Goal: Task Accomplishment & Management: Complete application form

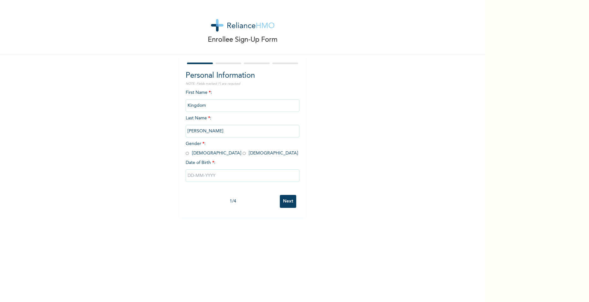
click at [221, 174] on input "text" at bounding box center [243, 175] width 114 height 13
select select "8"
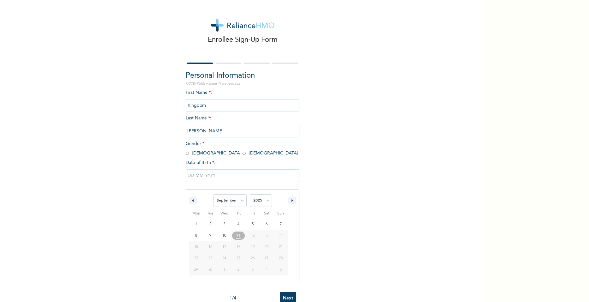
click at [207, 175] on input "text" at bounding box center [243, 175] width 114 height 13
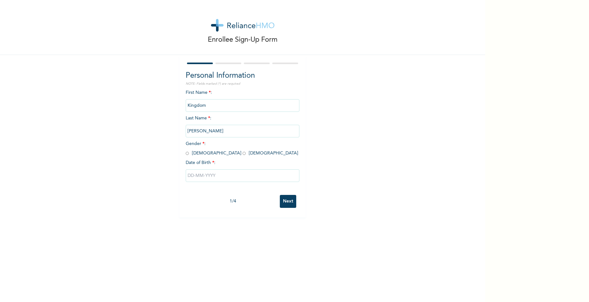
click at [212, 178] on input "text" at bounding box center [243, 175] width 114 height 13
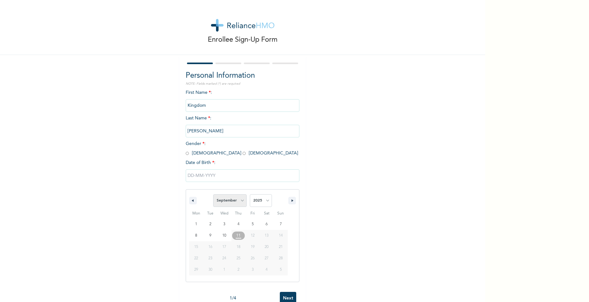
click at [240, 200] on select "January February March April May June July August September October November De…" at bounding box center [229, 200] width 33 height 13
click at [213, 194] on select "January February March April May June July August September October November De…" at bounding box center [229, 200] width 33 height 13
select select "8"
click at [264, 201] on select "2025 2024 2023 2022 2021 2020 2019 2018 2017 2016 2015 2014 2013 2012 2011 2010…" at bounding box center [261, 200] width 22 height 13
select select "1976"
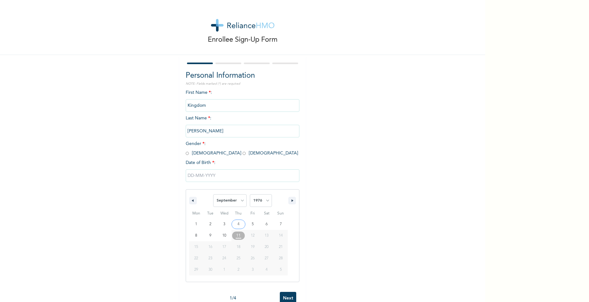
click at [250, 194] on select "2025 2024 2023 2022 2021 2020 2019 2018 2017 2016 2015 2014 2013 2012 2011 2010…" at bounding box center [261, 200] width 22 height 13
type input "[DATE]"
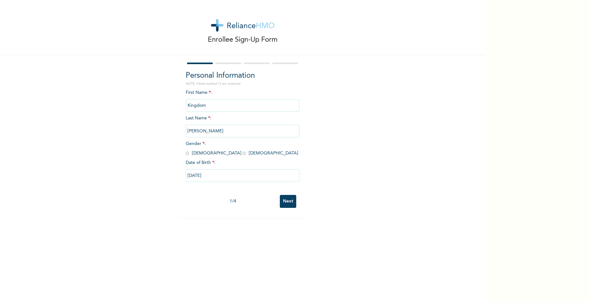
click at [284, 202] on input "Next" at bounding box center [288, 201] width 16 height 13
click at [216, 177] on input "[DATE]" at bounding box center [243, 175] width 114 height 13
select select "8"
select select "1976"
click at [342, 195] on div "Enrollee Sign-Up Form Personal Information NOTE: Fields marked (*) are required…" at bounding box center [242, 157] width 485 height 314
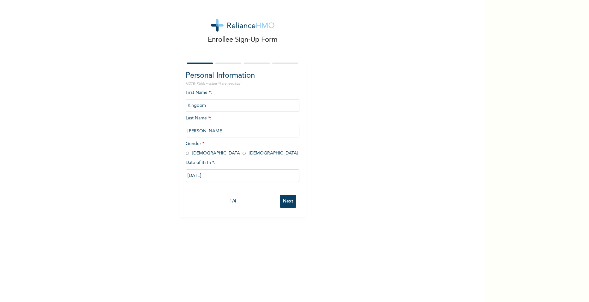
click at [193, 174] on input "[DATE]" at bounding box center [243, 175] width 114 height 13
select select "8"
select select "1976"
click at [239, 200] on select "January February March April May June July August September October November De…" at bounding box center [229, 200] width 33 height 13
select select "10"
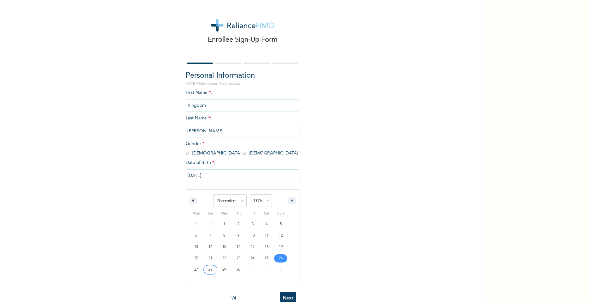
click at [213, 194] on select "January February March April May June July August September October November De…" at bounding box center [229, 200] width 33 height 13
click at [289, 282] on div "Enrollee Sign-Up Form Personal Information NOTE: Fields marked (*) are required…" at bounding box center [242, 151] width 485 height 302
click at [200, 174] on input "[DATE]" at bounding box center [243, 175] width 114 height 13
select select "8"
select select "1976"
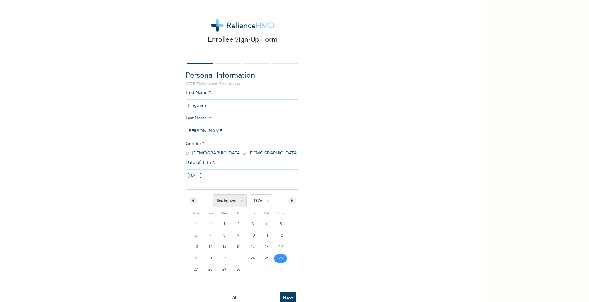
click at [240, 200] on select "January February March April May June July August September October November De…" at bounding box center [229, 200] width 33 height 13
select select "10"
click at [213, 194] on select "January February March April May June July August September October November De…" at bounding box center [229, 200] width 33 height 13
type input "[DATE]"
click at [186, 153] on input "radio" at bounding box center [187, 153] width 3 height 6
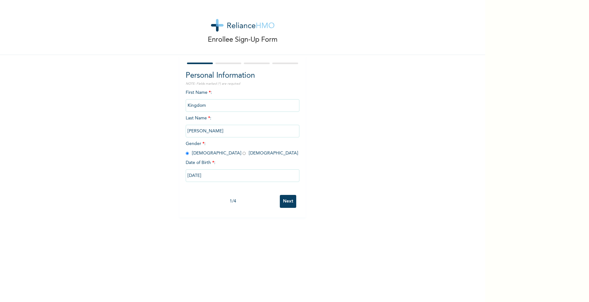
radio input "true"
click at [285, 202] on input "Next" at bounding box center [288, 201] width 16 height 13
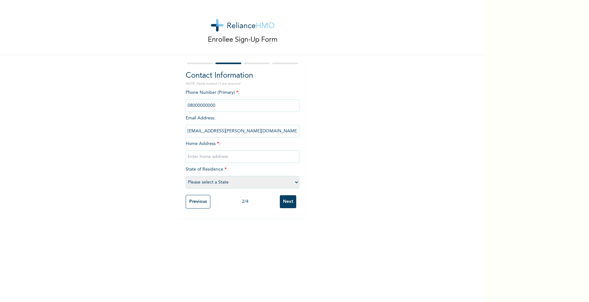
click at [251, 130] on input "[EMAIL_ADDRESS][PERSON_NAME][DOMAIN_NAME]" at bounding box center [243, 131] width 114 height 13
click at [327, 142] on div "Enrollee Sign-Up Form Contact Information NOTE: Fields marked (*) are required …" at bounding box center [242, 109] width 485 height 218
click at [223, 130] on input "[EMAIL_ADDRESS][PERSON_NAME][DOMAIN_NAME]" at bounding box center [243, 131] width 114 height 13
click at [358, 151] on div "Enrollee Sign-Up Form Contact Information NOTE: Fields marked (*) are required …" at bounding box center [242, 109] width 485 height 218
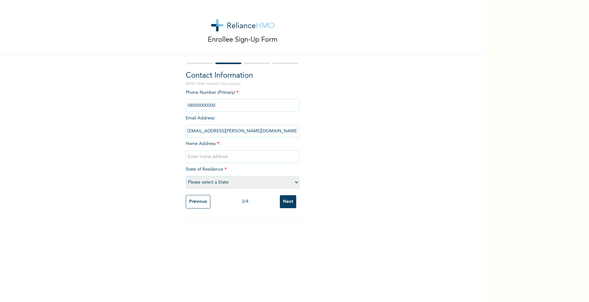
click at [224, 129] on input "[EMAIL_ADDRESS][PERSON_NAME][DOMAIN_NAME]" at bounding box center [243, 131] width 114 height 13
click at [224, 130] on input "[EMAIL_ADDRESS][PERSON_NAME][DOMAIN_NAME]" at bounding box center [243, 131] width 114 height 13
drag, startPoint x: 224, startPoint y: 130, endPoint x: 241, endPoint y: 131, distance: 17.1
click at [241, 131] on input "[EMAIL_ADDRESS][PERSON_NAME][DOMAIN_NAME]" at bounding box center [243, 131] width 114 height 13
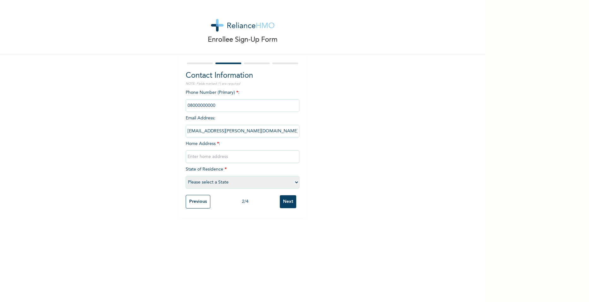
click at [214, 154] on input "text" at bounding box center [243, 156] width 114 height 13
click at [167, 171] on div "Enrollee Sign-Up Form Contact Information NOTE: Fields marked (*) are required …" at bounding box center [242, 109] width 485 height 218
click at [191, 156] on input "text" at bounding box center [243, 156] width 114 height 13
click at [206, 155] on input "NLNG RA1 [GEOGRAPHIC_DATA], [GEOGRAPHIC_DATA]" at bounding box center [243, 156] width 114 height 13
type input "5 New Layout [GEOGRAPHIC_DATA], [GEOGRAPHIC_DATA]"
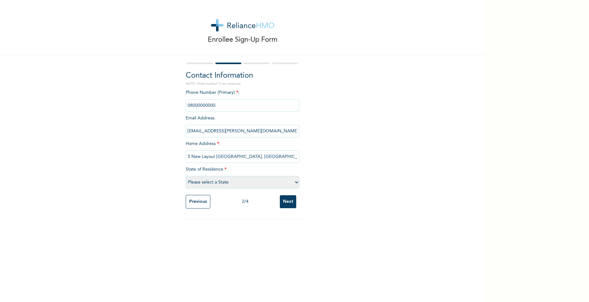
click at [248, 182] on select "Please select a State [PERSON_NAME] (FCT) [PERSON_NAME] Ibom [GEOGRAPHIC_DATA] …" at bounding box center [243, 182] width 114 height 13
select select "33"
click at [186, 176] on select "Please select a State [PERSON_NAME] (FCT) [PERSON_NAME] Ibom [GEOGRAPHIC_DATA] …" at bounding box center [243, 182] width 114 height 13
click at [244, 129] on input "[EMAIL_ADDRESS][PERSON_NAME][DOMAIN_NAME]" at bounding box center [243, 131] width 114 height 13
click at [245, 130] on input "[EMAIL_ADDRESS][PERSON_NAME][DOMAIN_NAME]" at bounding box center [243, 131] width 114 height 13
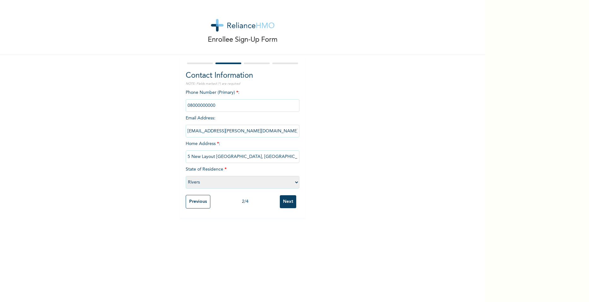
click at [245, 130] on input "[EMAIL_ADDRESS][PERSON_NAME][DOMAIN_NAME]" at bounding box center [243, 131] width 114 height 13
click at [395, 127] on div "Enrollee Sign-Up Form Contact Information NOTE: Fields marked (*) are required …" at bounding box center [242, 109] width 485 height 218
click at [232, 104] on input "phone" at bounding box center [243, 105] width 114 height 13
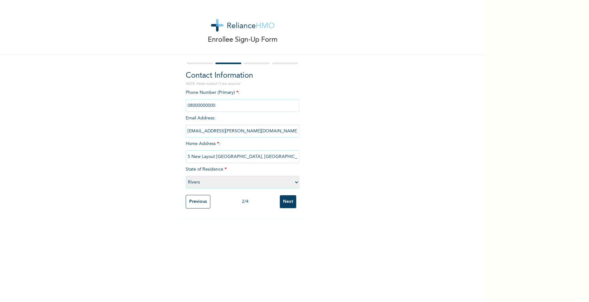
drag, startPoint x: 232, startPoint y: 104, endPoint x: 246, endPoint y: 106, distance: 13.4
click at [246, 106] on input "phone" at bounding box center [243, 105] width 114 height 13
click at [243, 106] on input "phone" at bounding box center [243, 105] width 114 height 13
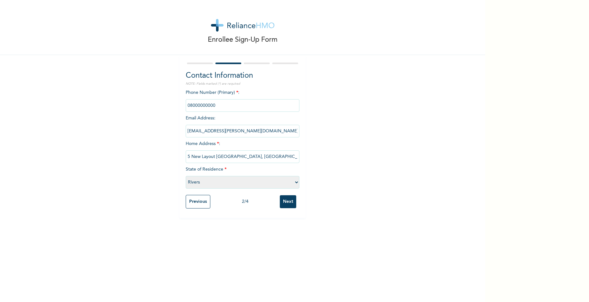
drag, startPoint x: 243, startPoint y: 106, endPoint x: 224, endPoint y: 106, distance: 18.9
click at [224, 106] on input "phone" at bounding box center [243, 105] width 114 height 13
click at [229, 93] on span "Phone Number (Primary) * :" at bounding box center [243, 98] width 114 height 17
click at [198, 105] on input "phone" at bounding box center [243, 105] width 114 height 13
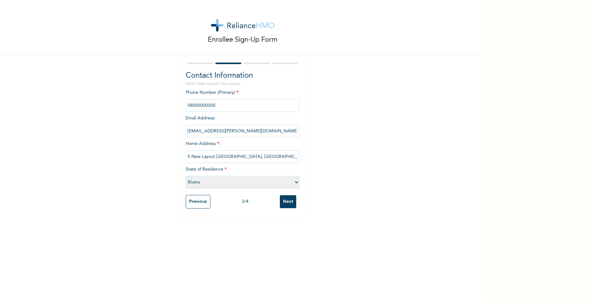
click at [198, 105] on input "phone" at bounding box center [243, 105] width 114 height 13
click at [250, 65] on div at bounding box center [243, 63] width 114 height 4
click at [228, 82] on p "NOTE: Fields marked (*) are required" at bounding box center [243, 83] width 114 height 5
click at [215, 105] on input "phone" at bounding box center [243, 105] width 114 height 13
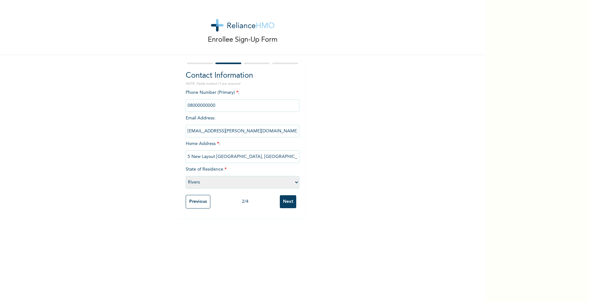
click at [255, 131] on input "[EMAIL_ADDRESS][PERSON_NAME][DOMAIN_NAME]" at bounding box center [243, 131] width 114 height 13
click at [239, 133] on input "[EMAIL_ADDRESS][PERSON_NAME][DOMAIN_NAME]" at bounding box center [243, 131] width 114 height 13
click at [221, 102] on input "phone" at bounding box center [243, 105] width 114 height 13
click at [289, 203] on input "Next" at bounding box center [288, 201] width 16 height 13
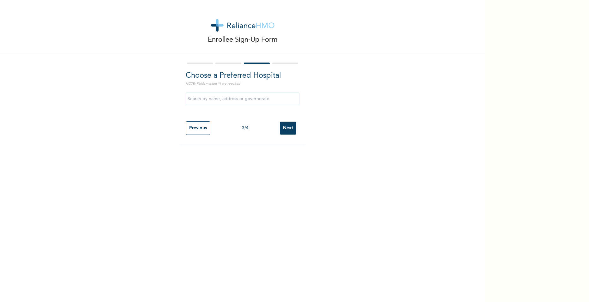
click at [240, 100] on input "text" at bounding box center [243, 98] width 114 height 13
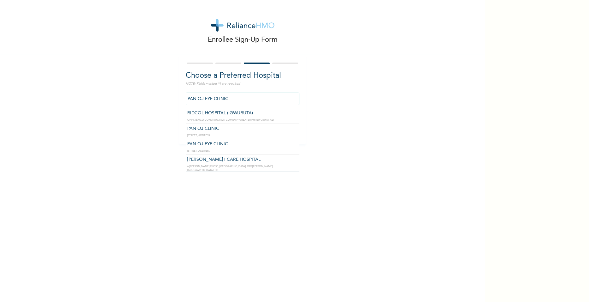
click at [237, 98] on input "PAN OJ EYE CLINIC" at bounding box center [243, 98] width 114 height 13
type input "PAN OJ CLINIC"
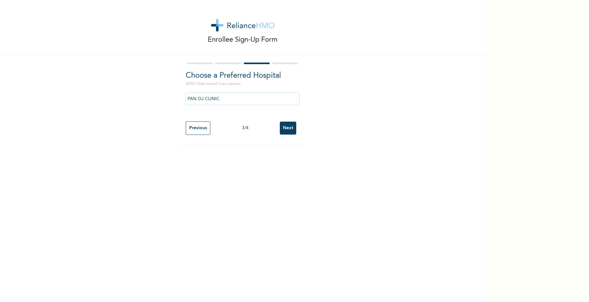
click at [286, 127] on input "Next" at bounding box center [288, 128] width 16 height 13
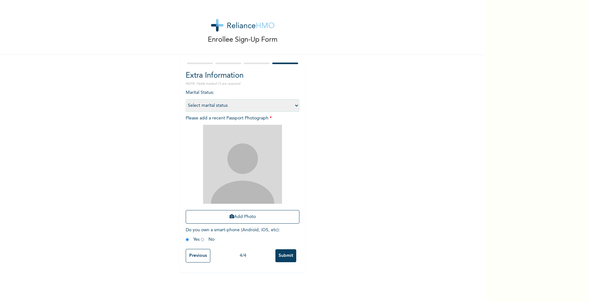
click at [249, 106] on select "Select marital status [DEMOGRAPHIC_DATA] Married [DEMOGRAPHIC_DATA] Widow/[DEMO…" at bounding box center [243, 105] width 114 height 13
select select "2"
click at [186, 99] on select "Select marital status [DEMOGRAPHIC_DATA] Married [DEMOGRAPHIC_DATA] Widow/[DEMO…" at bounding box center [243, 105] width 114 height 13
click at [238, 215] on button "Add Photo" at bounding box center [243, 217] width 114 height 14
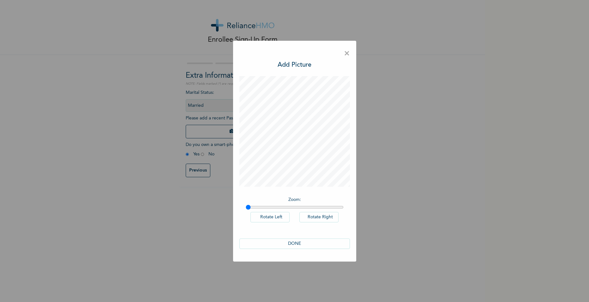
click at [294, 243] on button "DONE" at bounding box center [294, 243] width 110 height 10
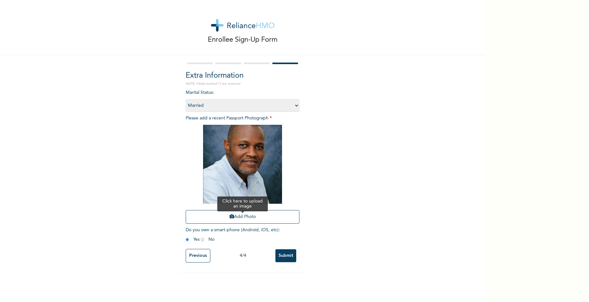
click at [231, 215] on button "Add Photo" at bounding box center [243, 217] width 114 height 14
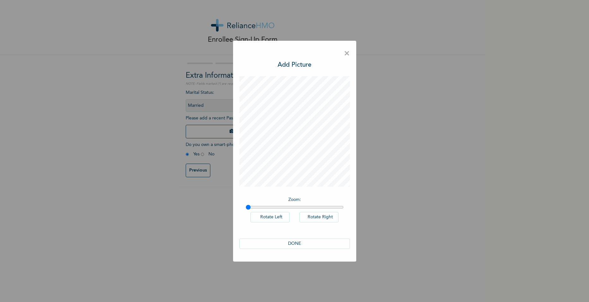
click at [299, 242] on button "DONE" at bounding box center [294, 243] width 110 height 10
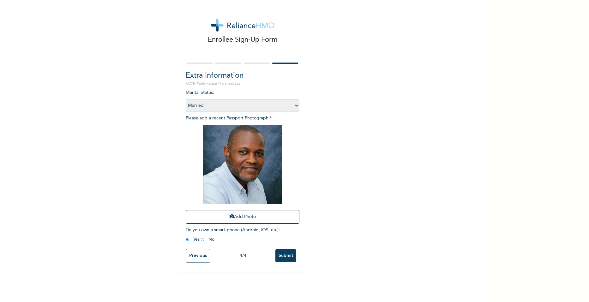
click at [286, 255] on input "Submit" at bounding box center [285, 255] width 21 height 13
